Goal: Task Accomplishment & Management: Check status

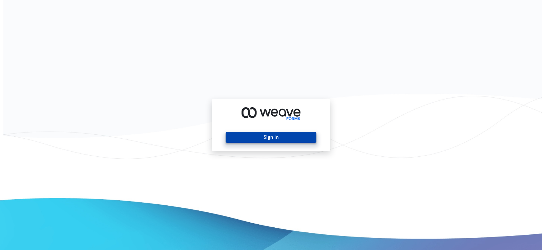
click at [257, 137] on button "Sign In" at bounding box center [271, 137] width 90 height 11
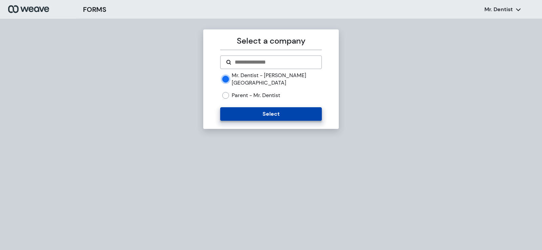
click at [240, 108] on button "Select" at bounding box center [270, 114] width 101 height 14
